Goal: Obtain resource: Download file/media

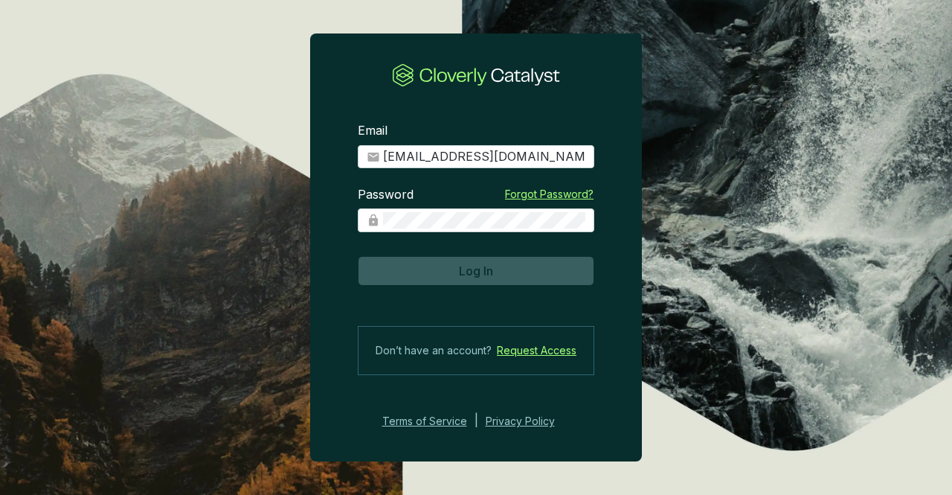
click at [489, 276] on span "Log In" at bounding box center [476, 271] width 34 height 18
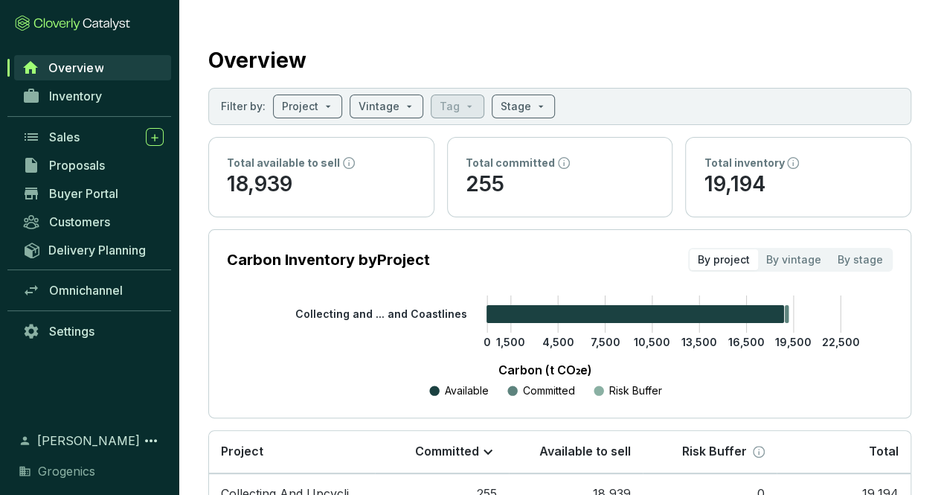
scroll to position [95, 0]
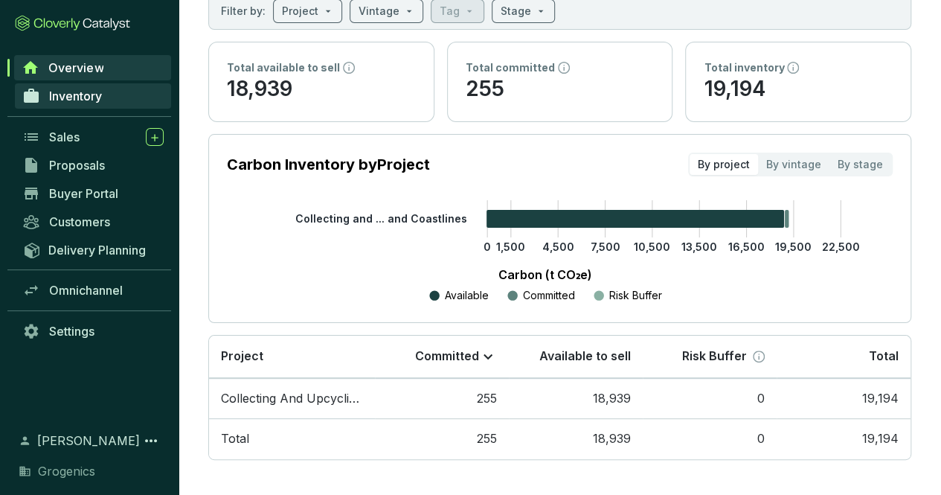
click at [71, 101] on span "Inventory" at bounding box center [75, 96] width 53 height 15
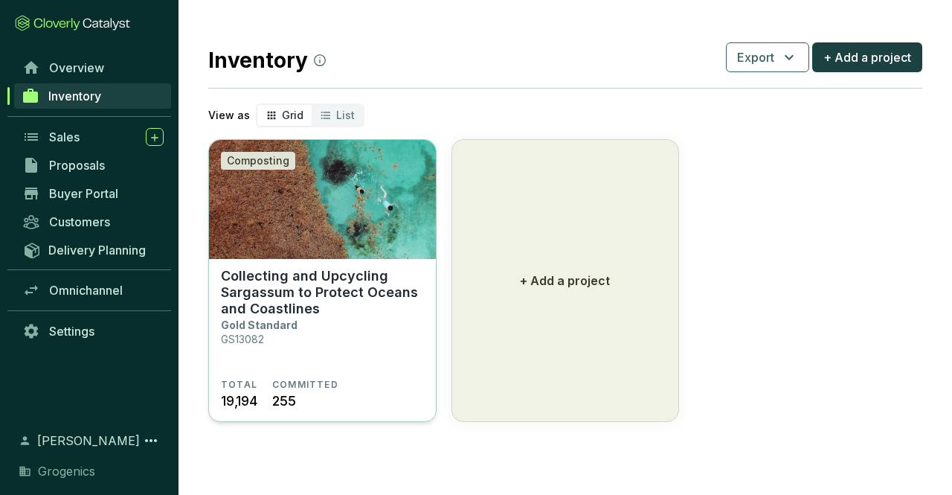
click at [289, 277] on p "Collecting and Upcycling Sargassum to Protect Oceans and Coastlines" at bounding box center [322, 292] width 203 height 49
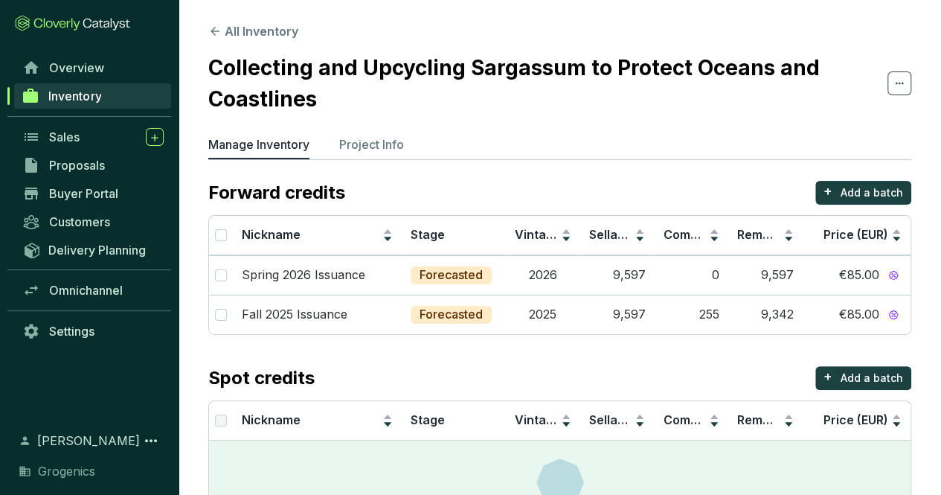
scroll to position [80, 0]
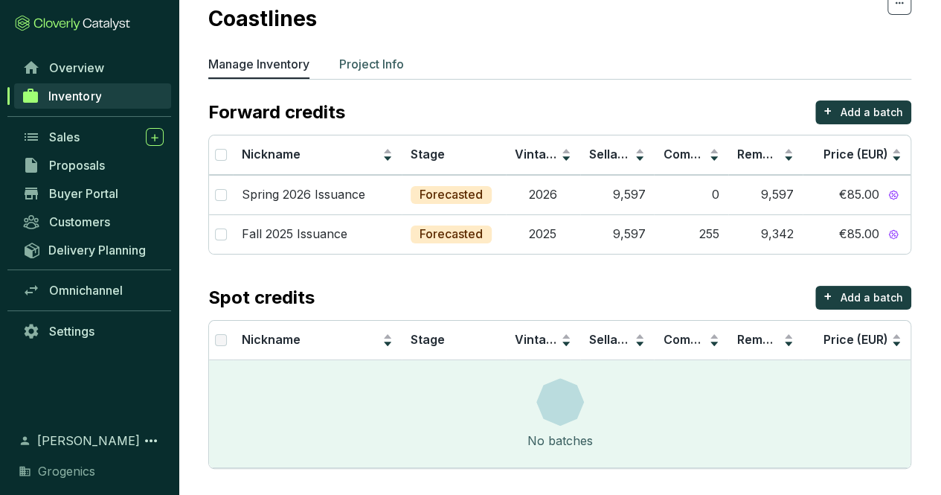
click at [375, 72] on li "Project Info" at bounding box center [371, 67] width 65 height 24
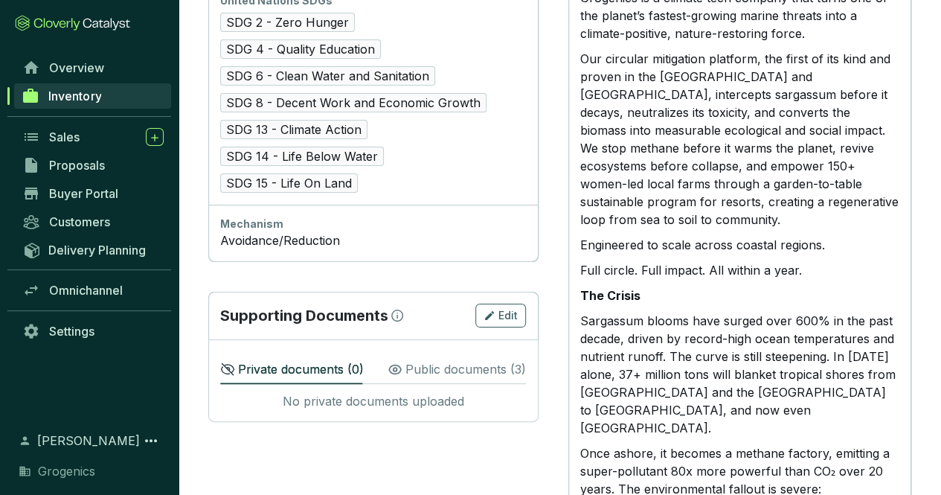
scroll to position [1026, 0]
click at [428, 350] on div "Public documents ( 3 )" at bounding box center [456, 366] width 138 height 33
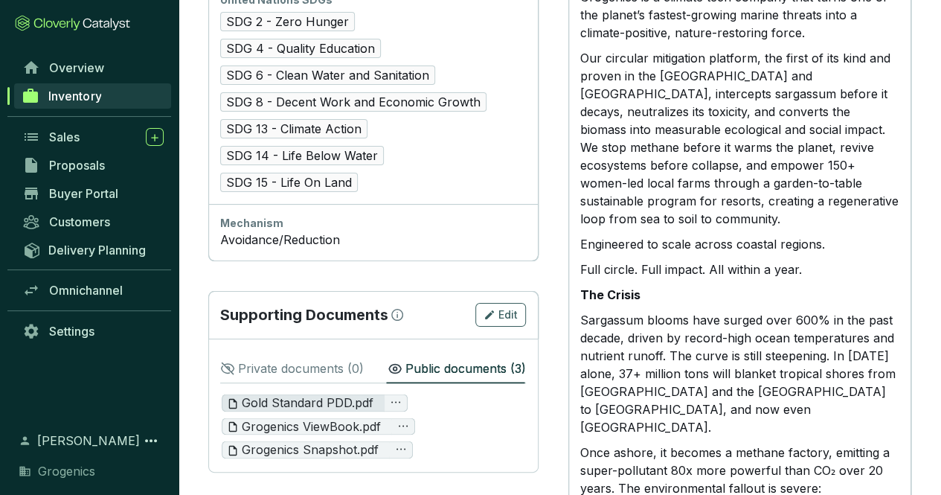
click at [338, 394] on span "Gold Standard PDD.pdf" at bounding box center [300, 402] width 147 height 16
